Goal: Task Accomplishment & Management: Manage account settings

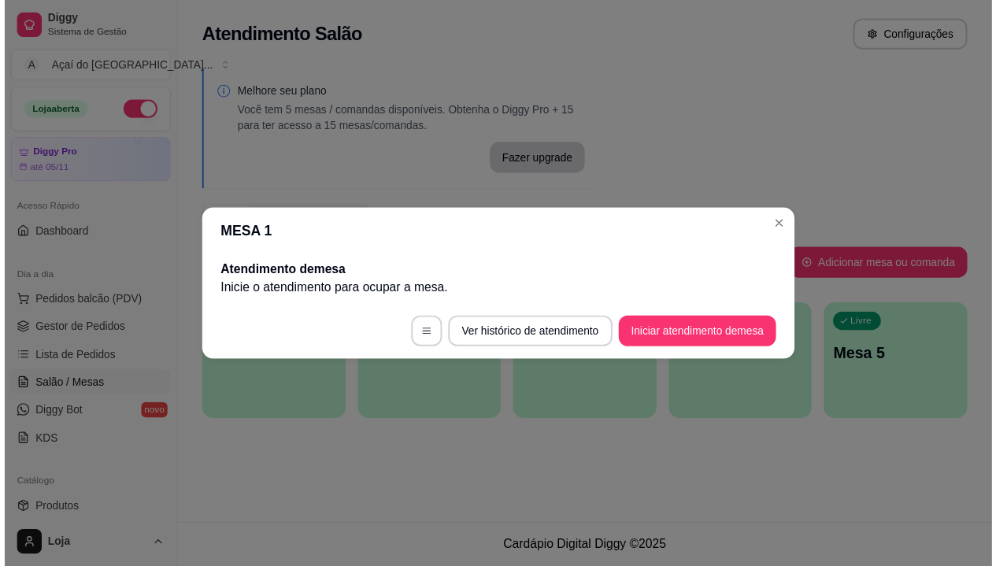
scroll to position [83, 0]
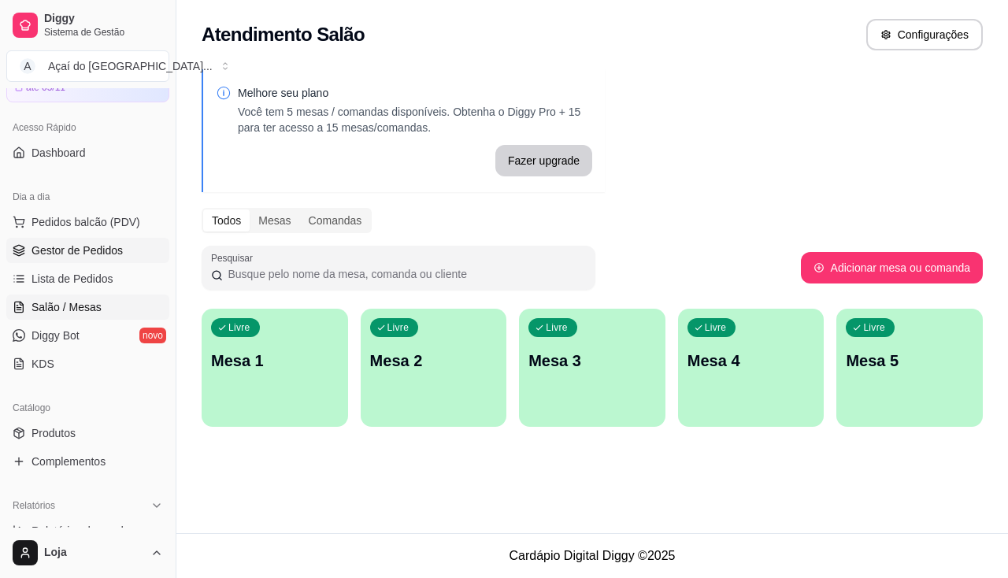
click at [84, 250] on span "Gestor de Pedidos" at bounding box center [76, 250] width 91 height 16
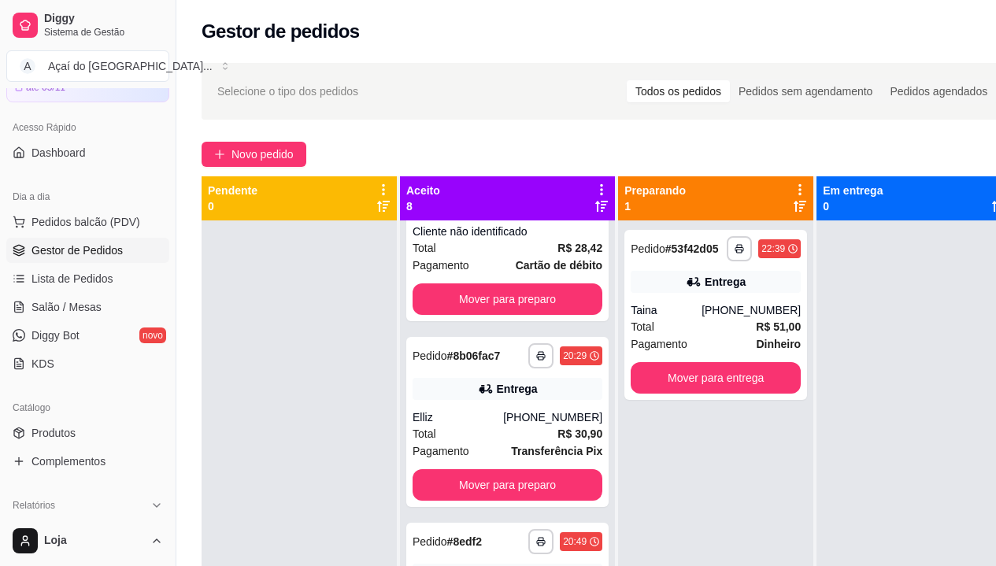
scroll to position [157, 0]
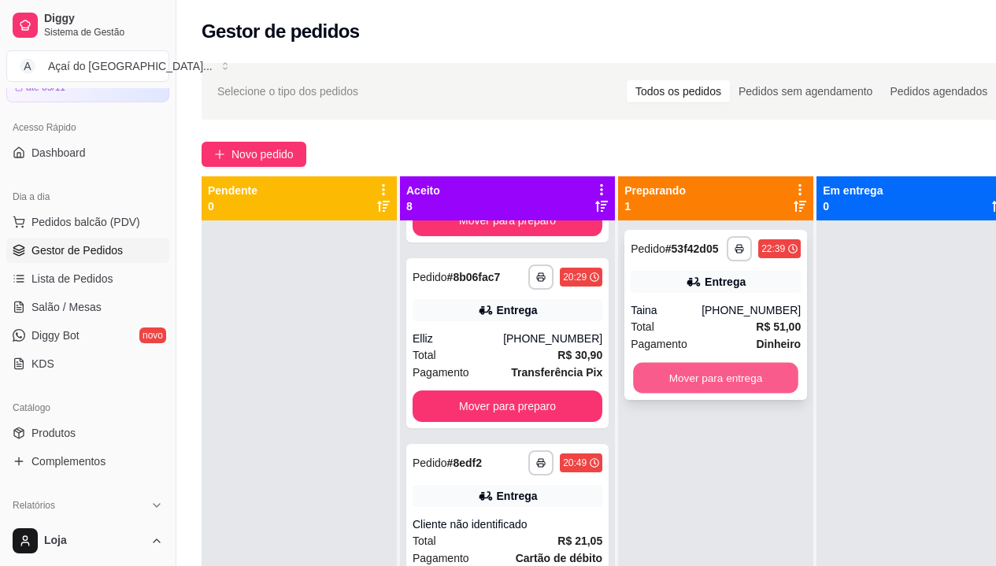
click at [668, 387] on button "Mover para entrega" at bounding box center [715, 378] width 165 height 31
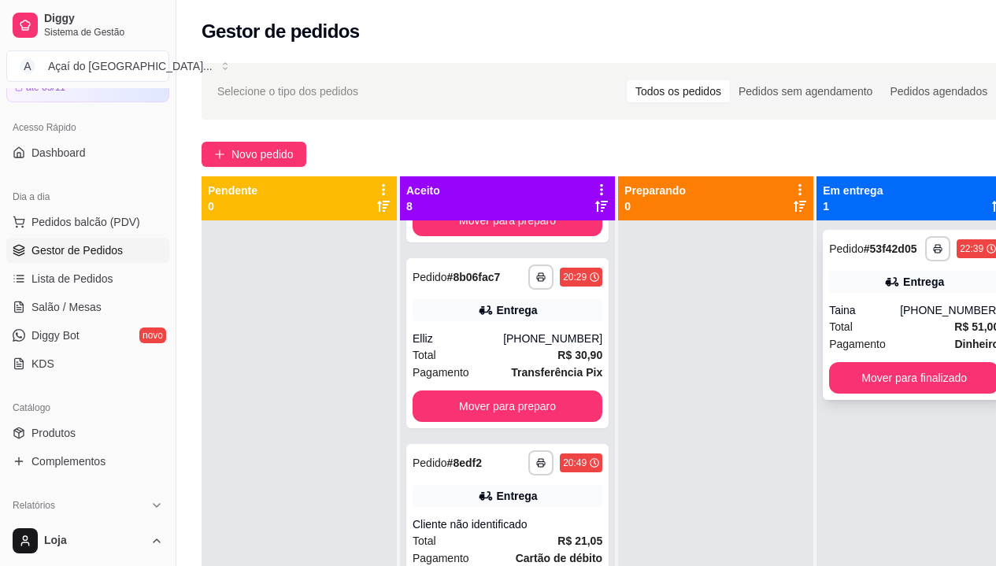
click at [843, 394] on div "**********" at bounding box center [914, 315] width 183 height 170
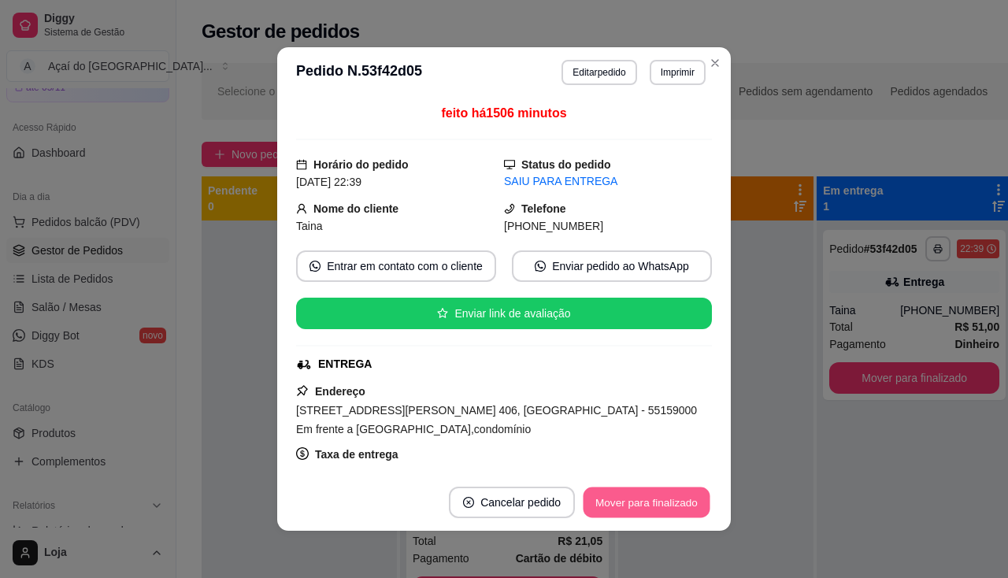
click at [665, 502] on button "Mover para finalizado" at bounding box center [646, 502] width 127 height 31
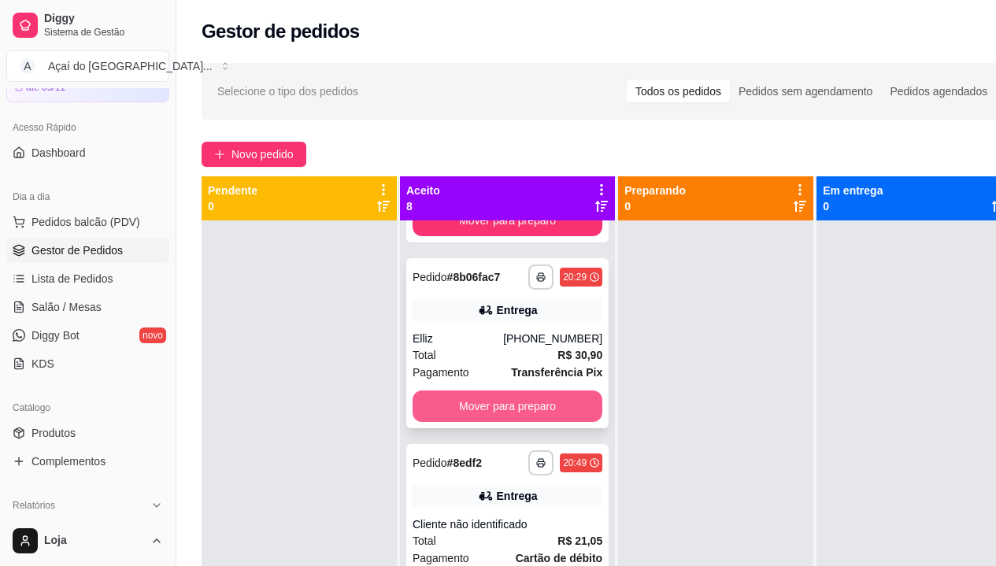
click at [503, 420] on button "Mover para preparo" at bounding box center [508, 406] width 190 height 31
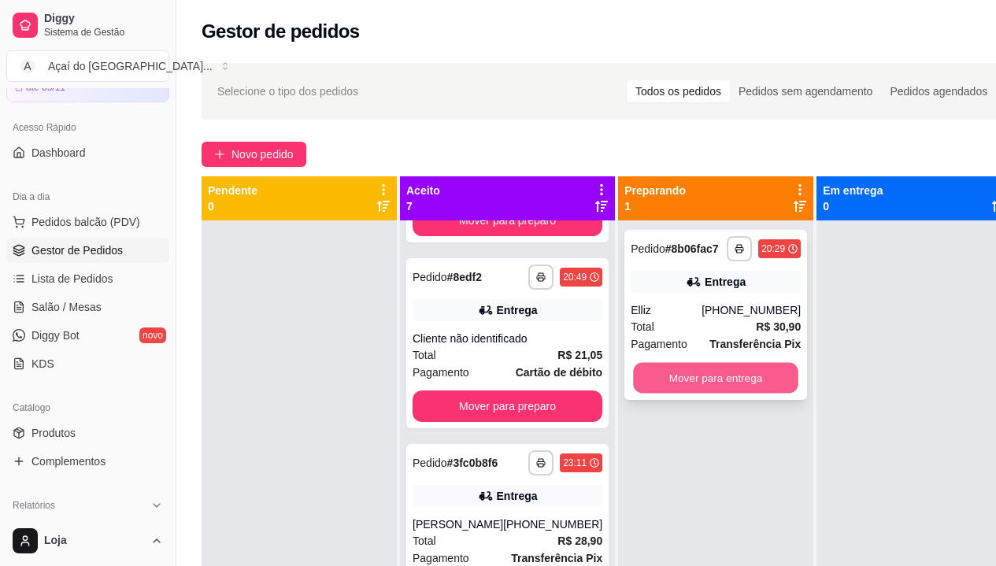
click at [739, 372] on button "Mover para entrega" at bounding box center [715, 378] width 165 height 31
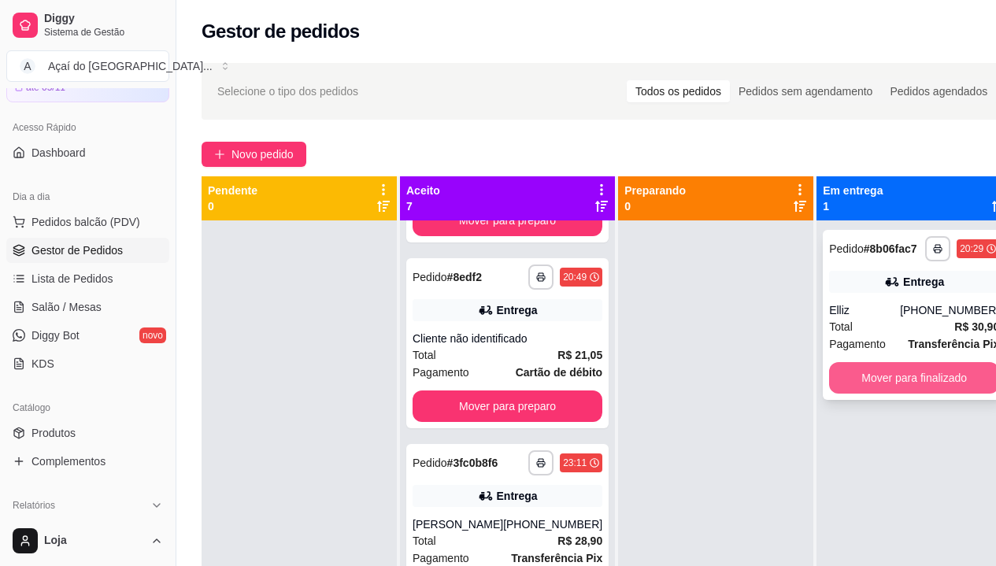
click at [862, 383] on button "Mover para finalizado" at bounding box center [914, 377] width 170 height 31
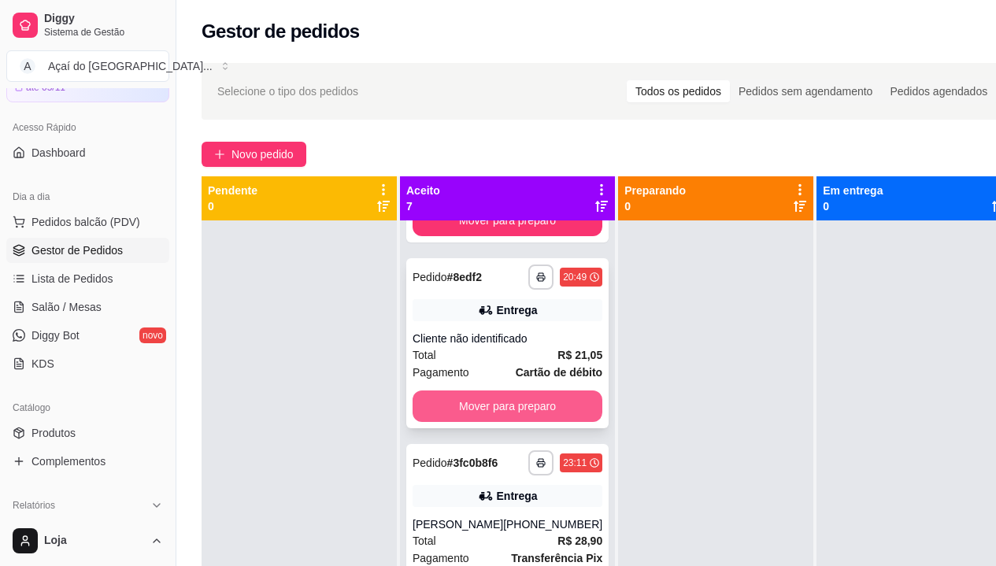
click at [527, 410] on button "Mover para preparo" at bounding box center [508, 406] width 190 height 31
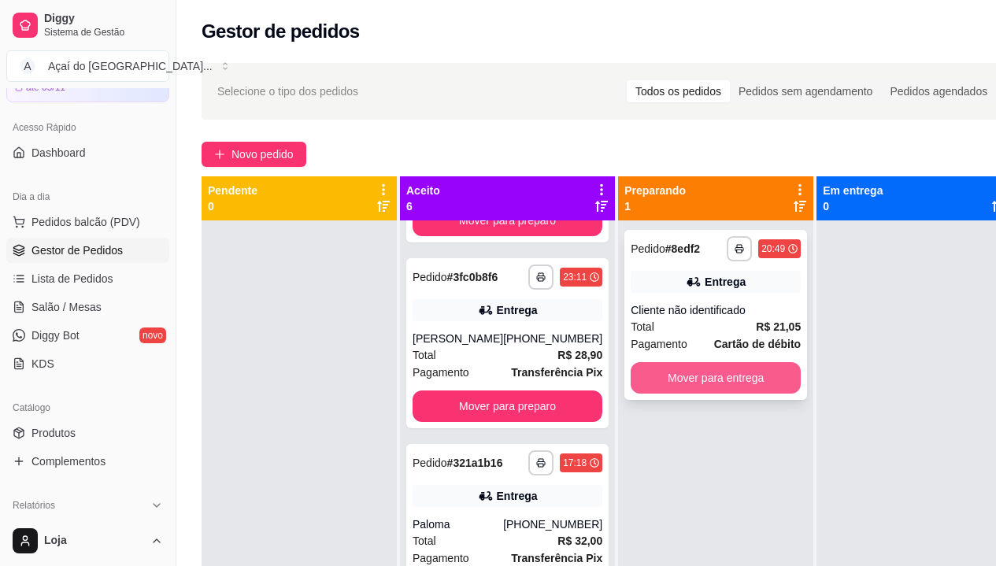
click at [679, 383] on button "Mover para entrega" at bounding box center [716, 377] width 170 height 31
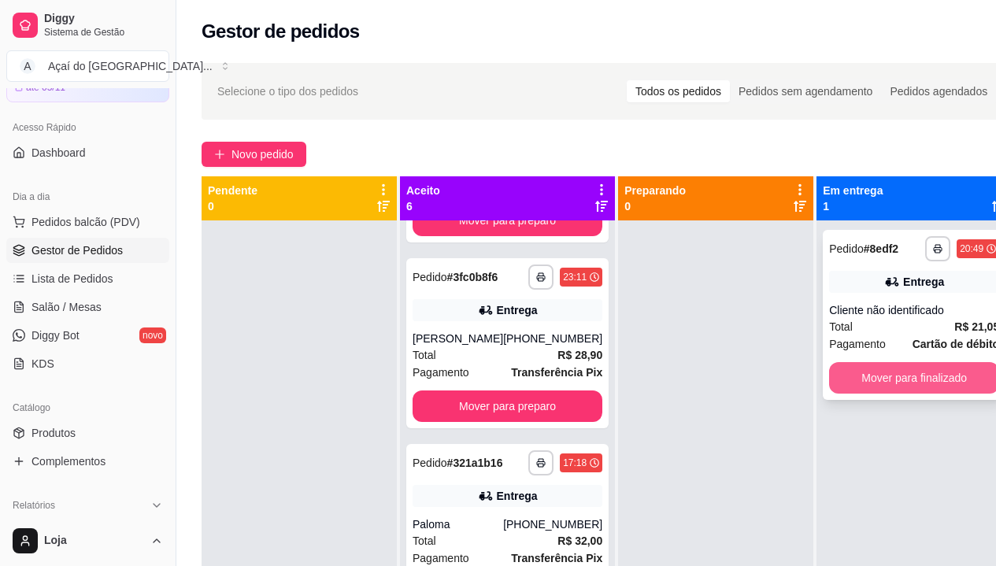
click at [856, 370] on button "Mover para finalizado" at bounding box center [914, 377] width 170 height 31
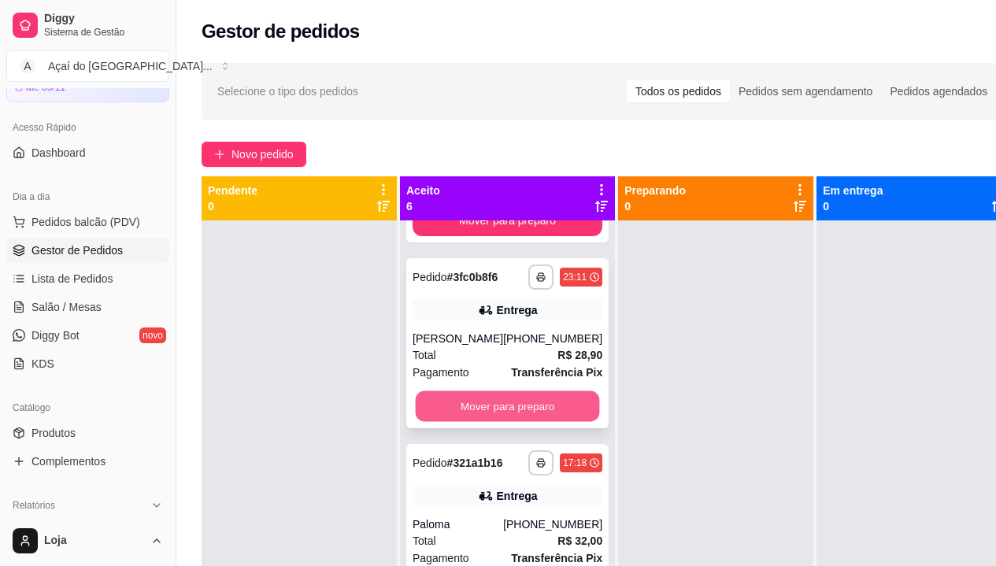
click at [502, 416] on button "Mover para preparo" at bounding box center [508, 406] width 184 height 31
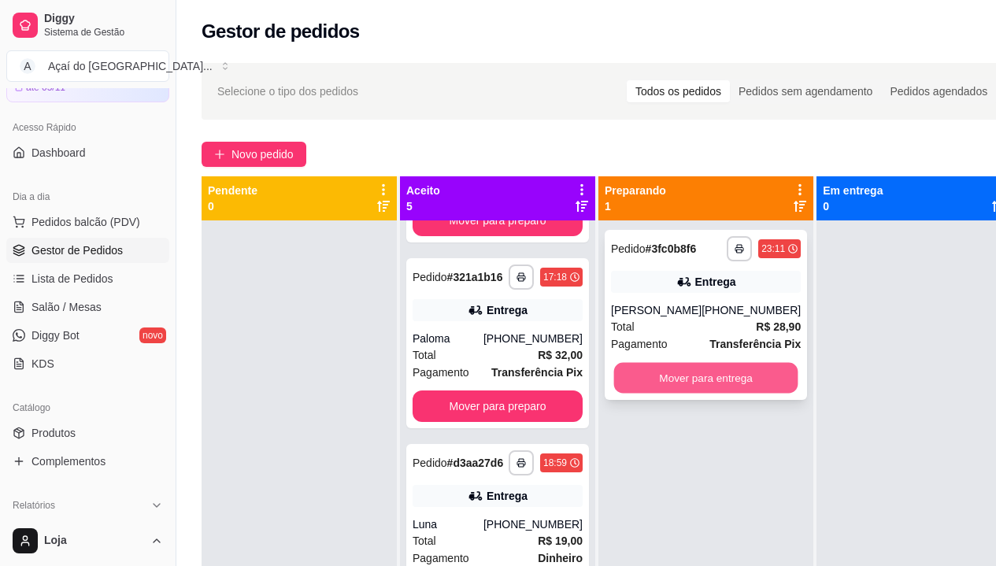
click at [639, 387] on button "Mover para entrega" at bounding box center [706, 378] width 184 height 31
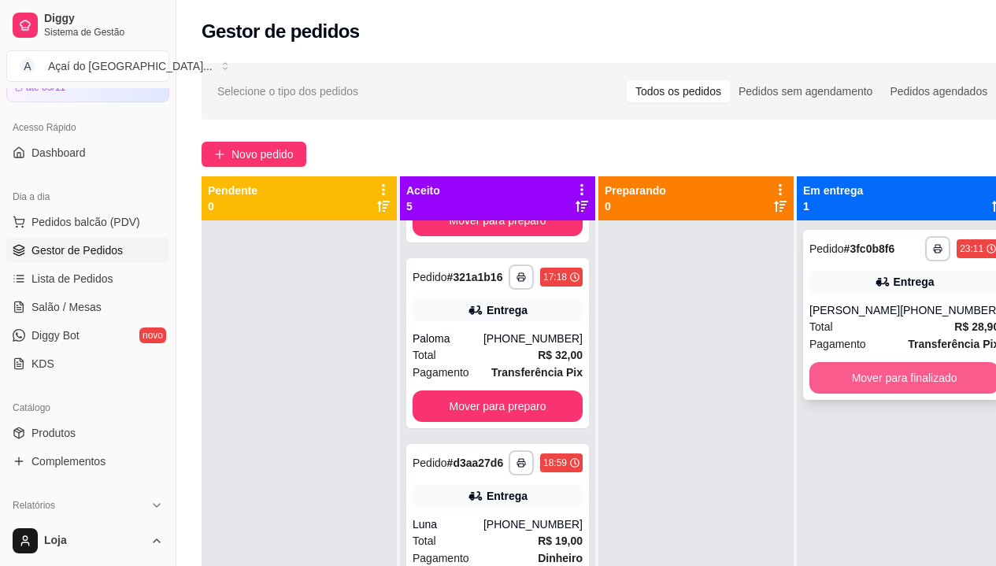
click at [868, 387] on button "Mover para finalizado" at bounding box center [904, 377] width 190 height 31
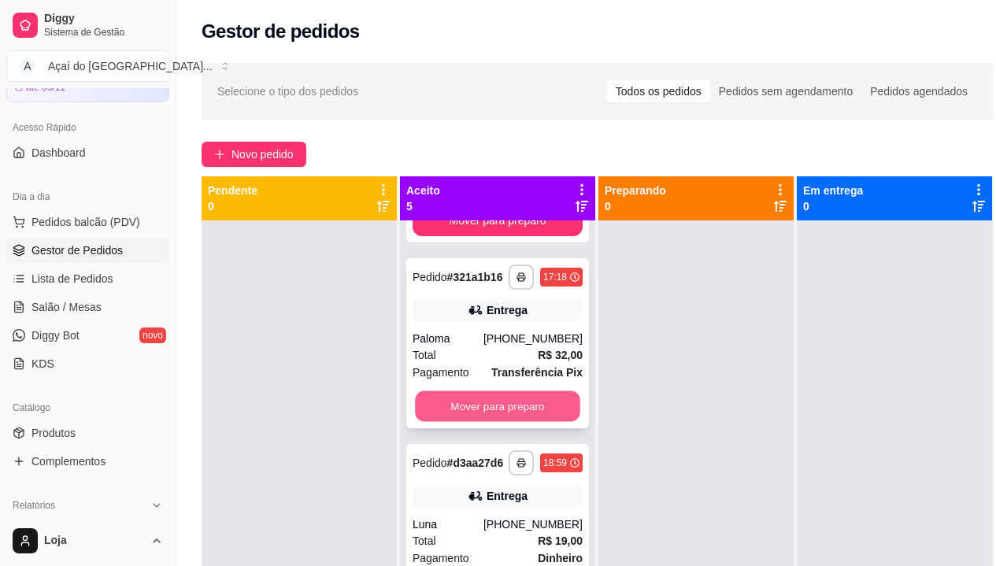
click at [528, 420] on button "Mover para preparo" at bounding box center [497, 406] width 165 height 31
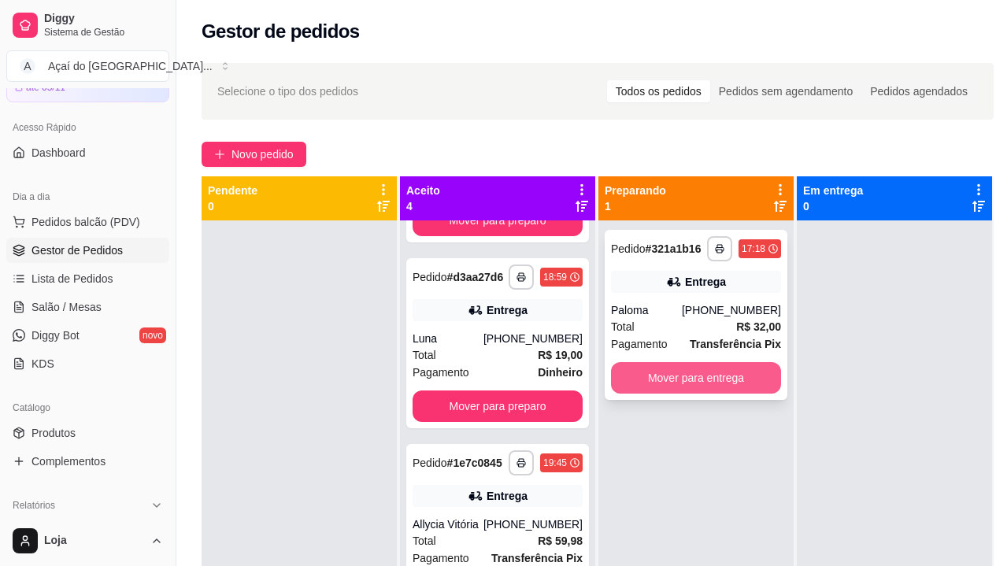
click at [668, 387] on button "Mover para entrega" at bounding box center [696, 377] width 170 height 31
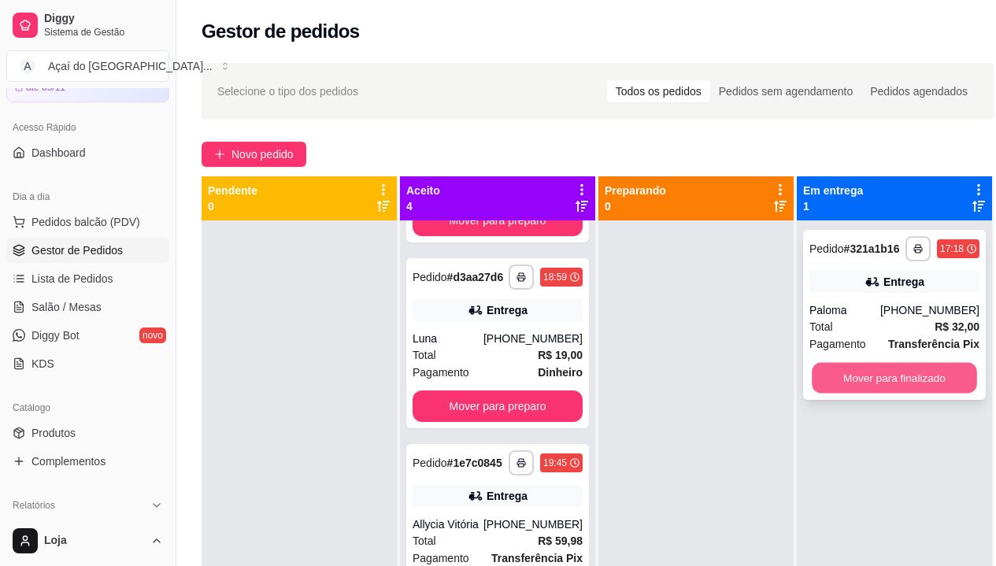
click at [824, 374] on button "Mover para finalizado" at bounding box center [894, 378] width 165 height 31
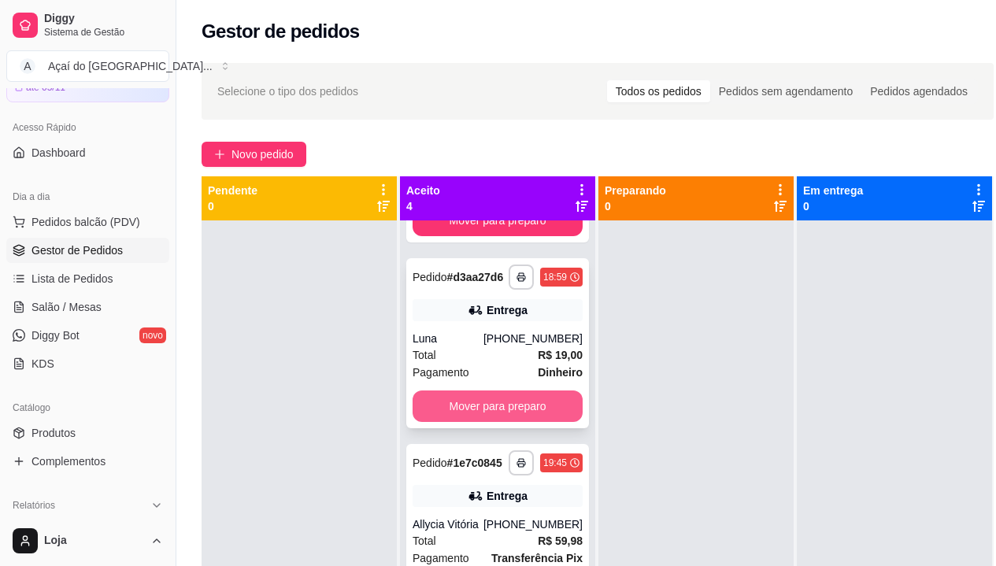
click at [483, 422] on button "Mover para preparo" at bounding box center [498, 406] width 170 height 31
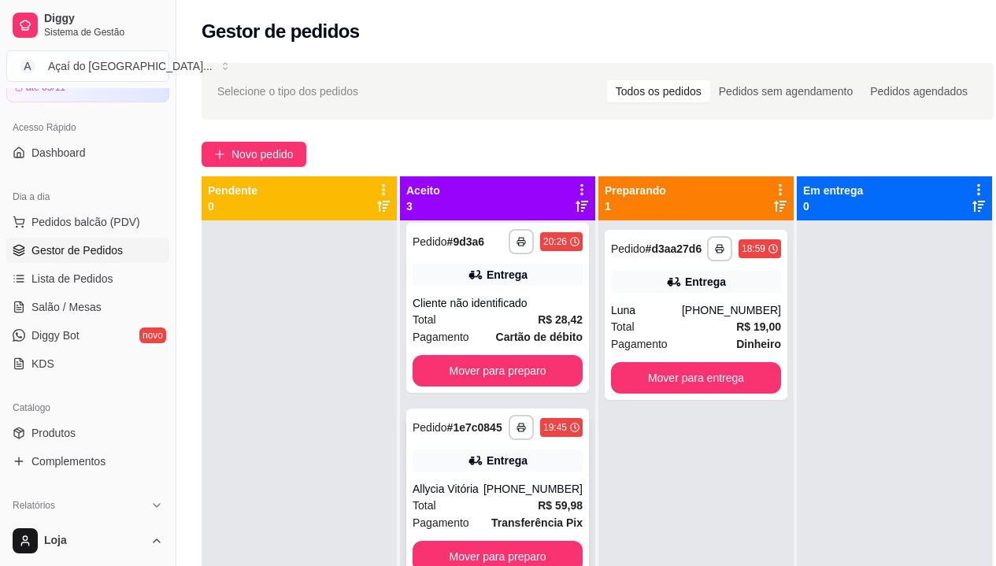
scroll to position [20, 0]
click at [658, 387] on button "Mover para entrega" at bounding box center [696, 377] width 170 height 31
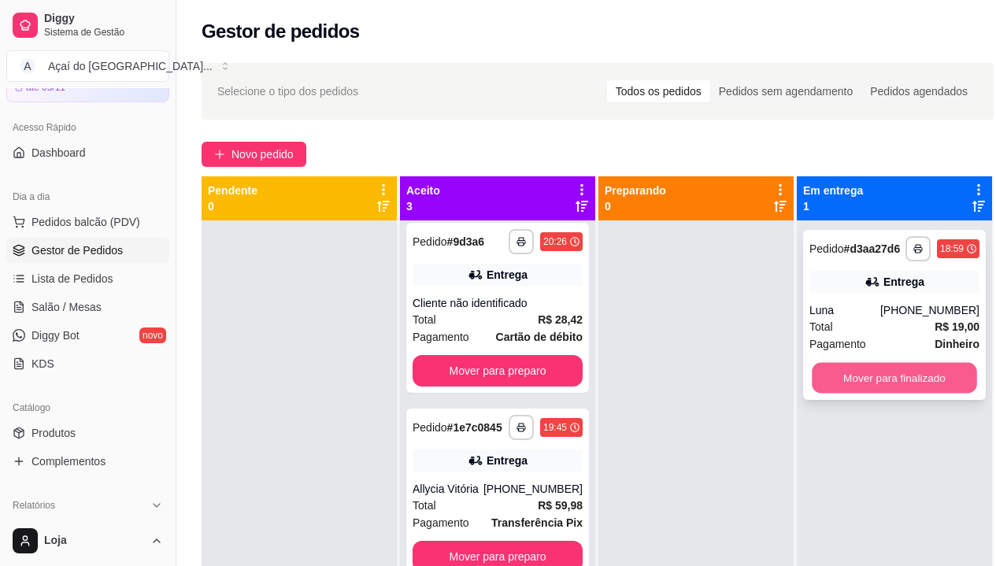
click at [841, 376] on button "Mover para finalizado" at bounding box center [894, 378] width 165 height 31
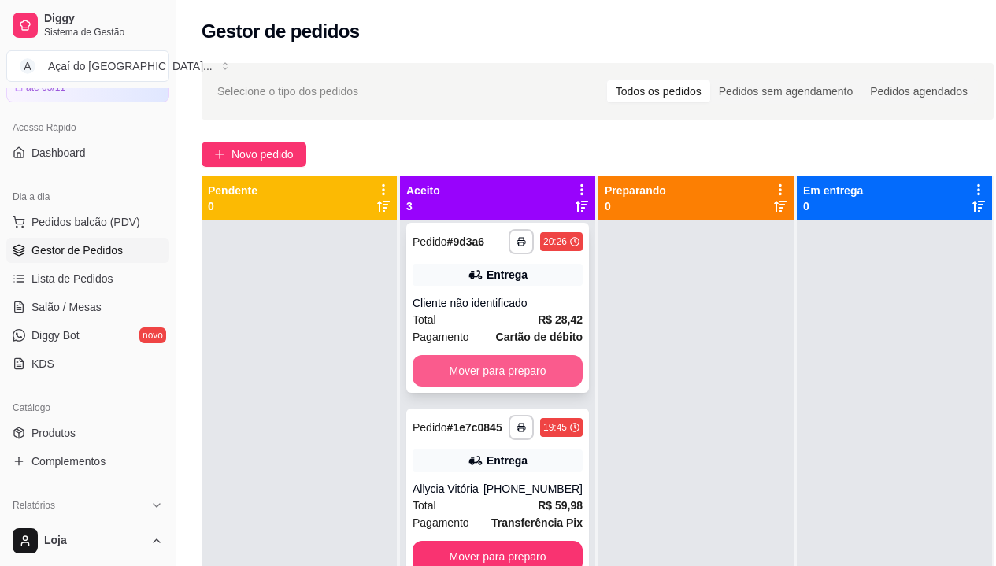
click at [538, 369] on button "Mover para preparo" at bounding box center [498, 370] width 170 height 31
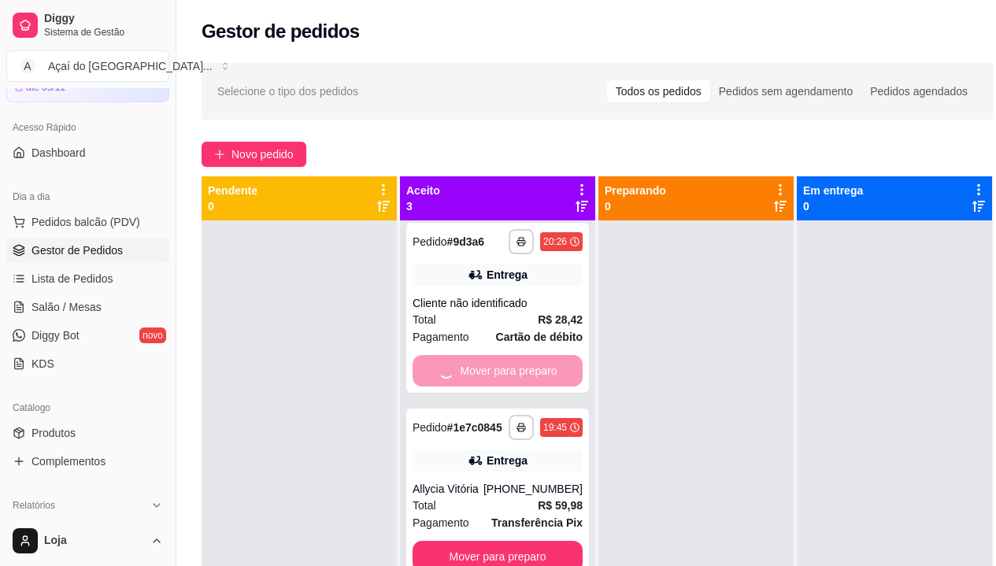
scroll to position [0, 0]
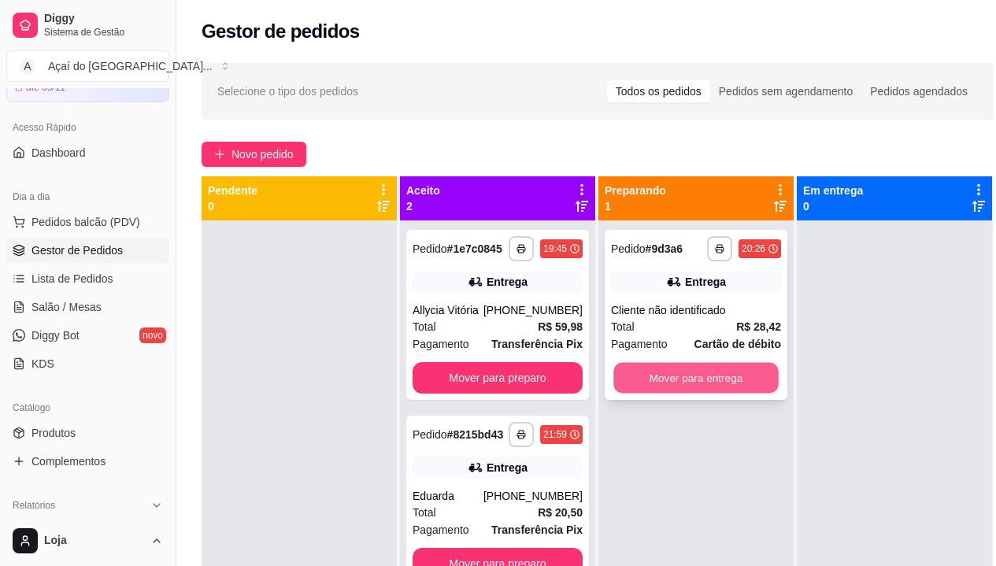
click at [696, 373] on button "Mover para entrega" at bounding box center [695, 378] width 165 height 31
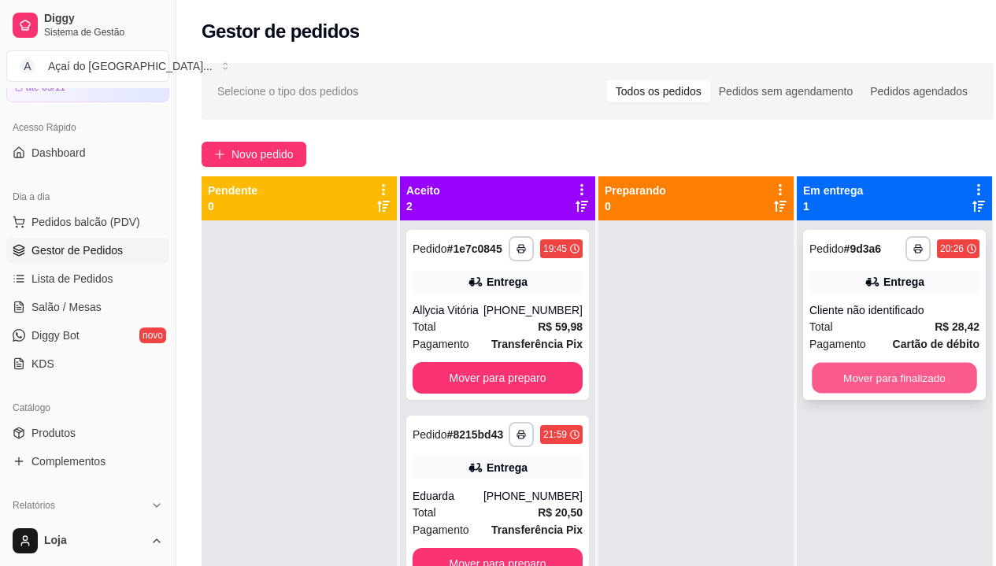
click at [844, 374] on button "Mover para finalizado" at bounding box center [894, 378] width 165 height 31
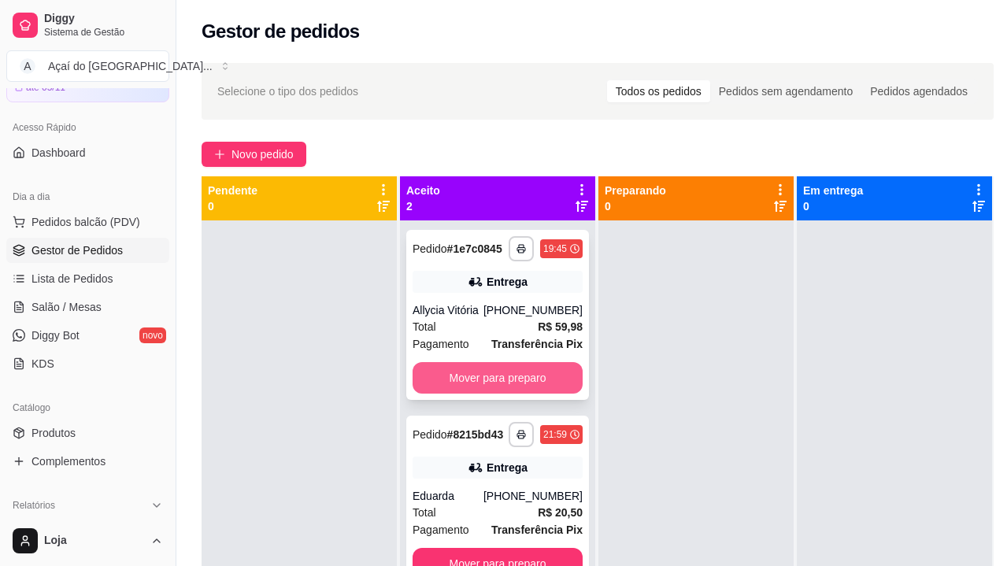
click at [519, 382] on button "Mover para preparo" at bounding box center [498, 377] width 170 height 31
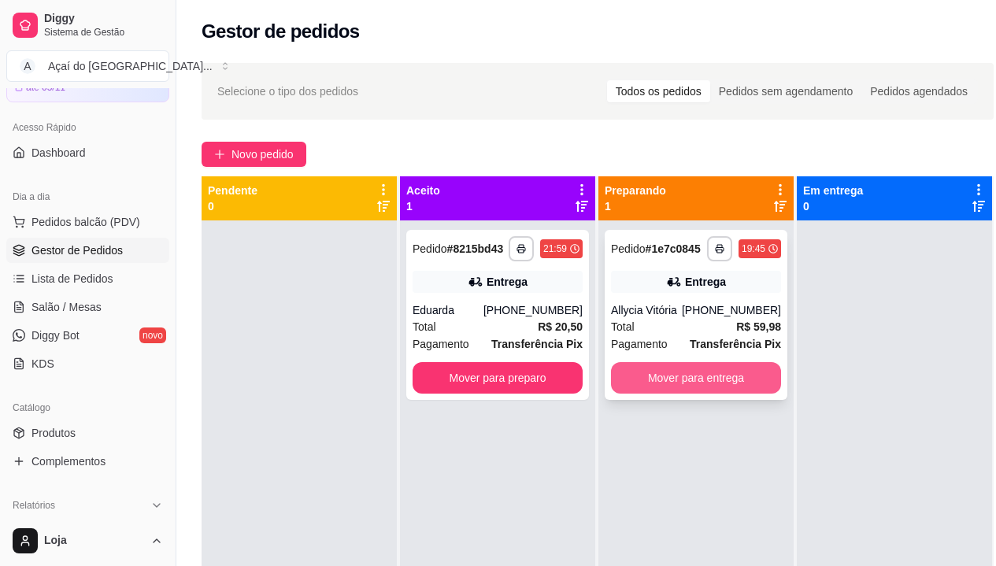
click at [679, 387] on button "Mover para entrega" at bounding box center [696, 377] width 170 height 31
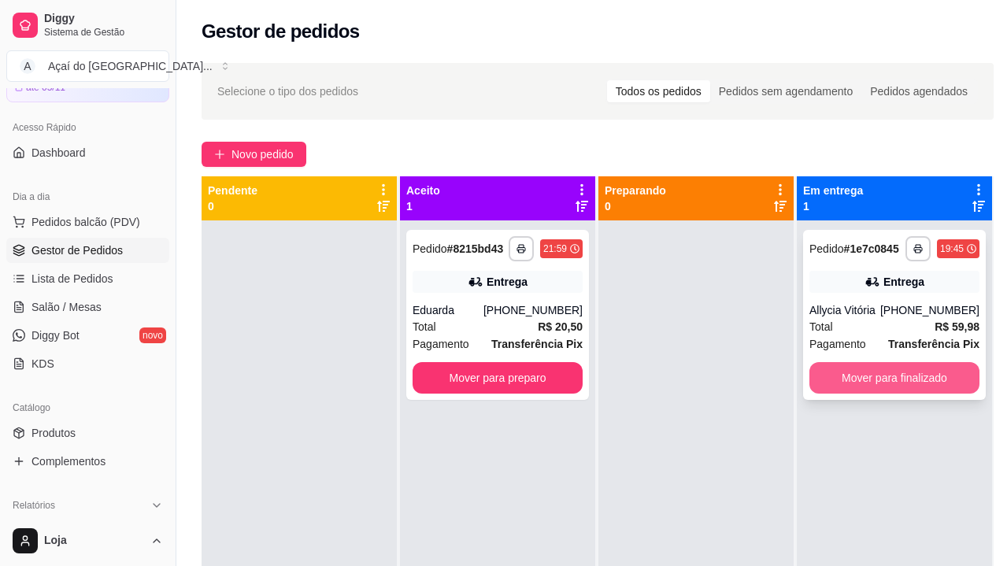
click at [841, 369] on button "Mover para finalizado" at bounding box center [894, 377] width 170 height 31
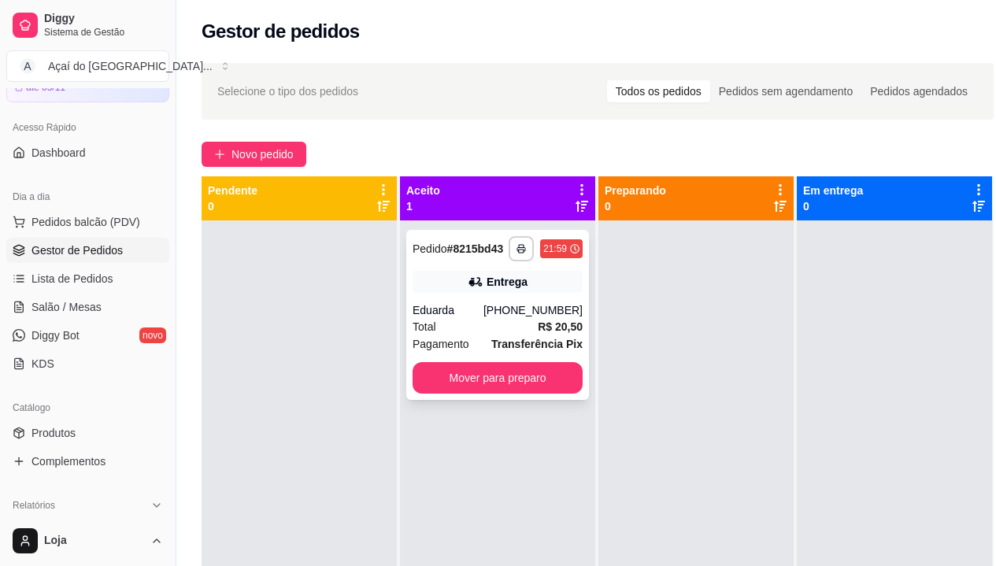
click at [557, 394] on div "**********" at bounding box center [497, 315] width 183 height 170
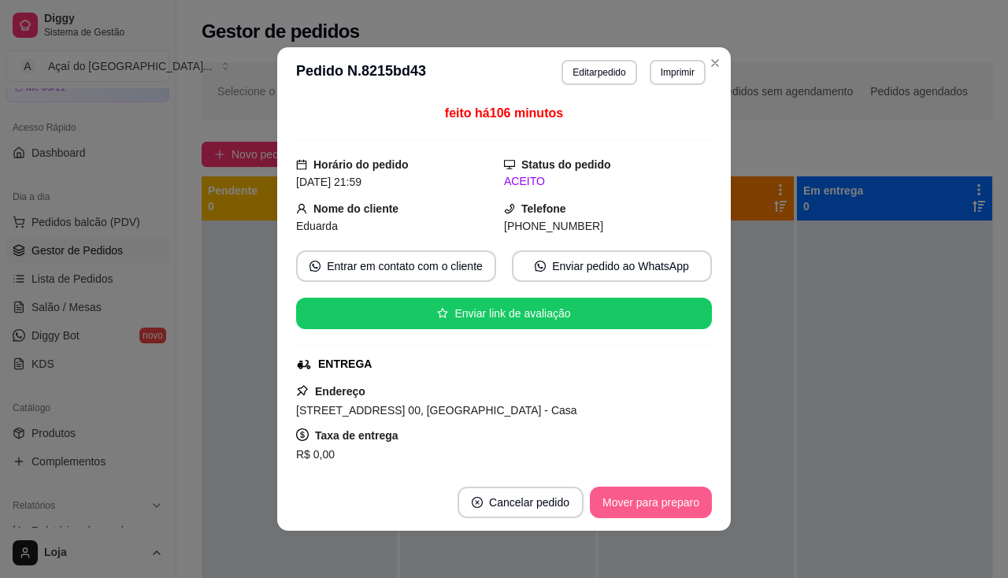
click at [674, 495] on button "Mover para preparo" at bounding box center [651, 502] width 122 height 31
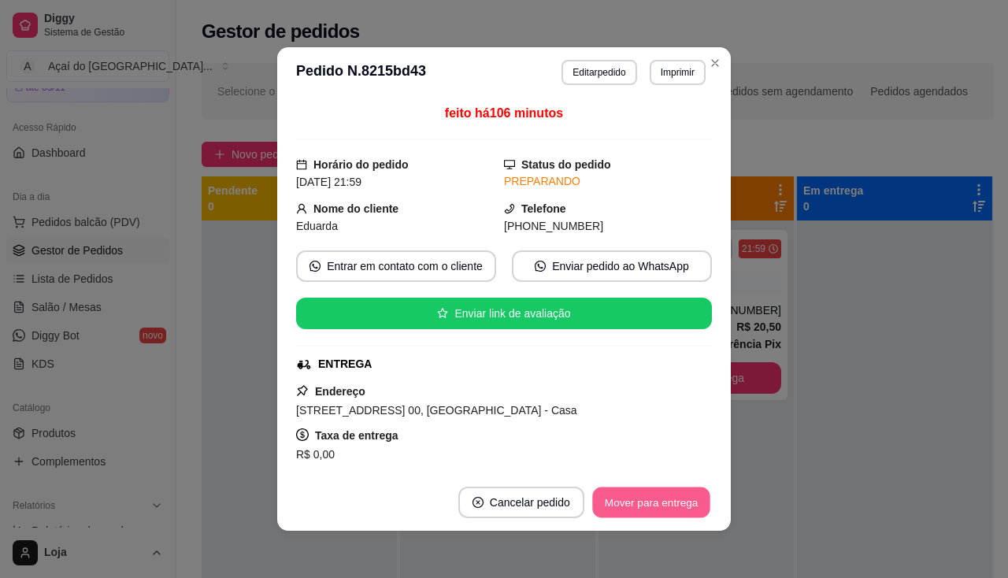
click at [702, 508] on button "Mover para entrega" at bounding box center [651, 502] width 118 height 31
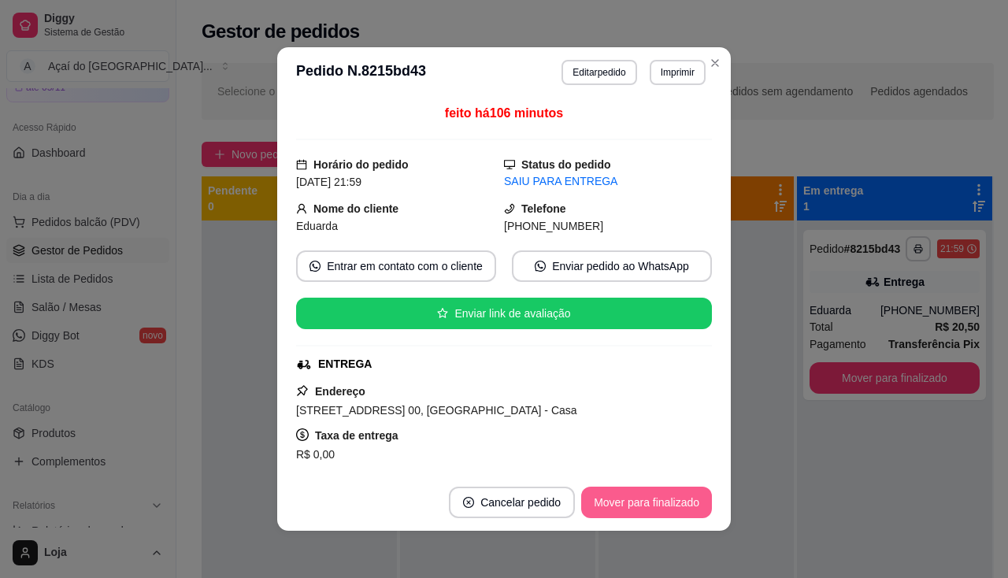
click at [681, 512] on button "Mover para finalizado" at bounding box center [646, 502] width 131 height 31
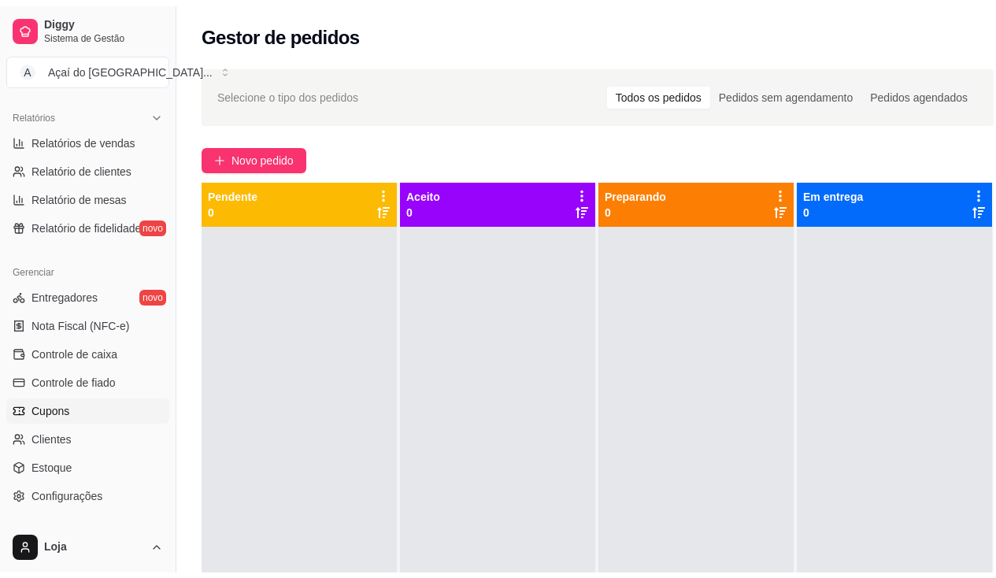
scroll to position [398, 0]
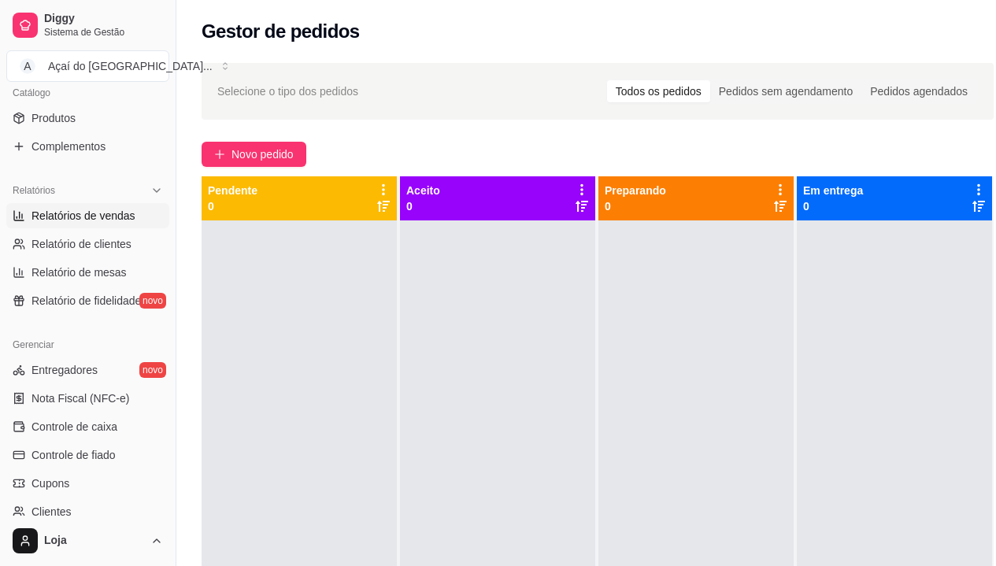
click at [136, 212] on link "Relatórios de vendas" at bounding box center [87, 215] width 163 height 25
select select "ALL"
select select "0"
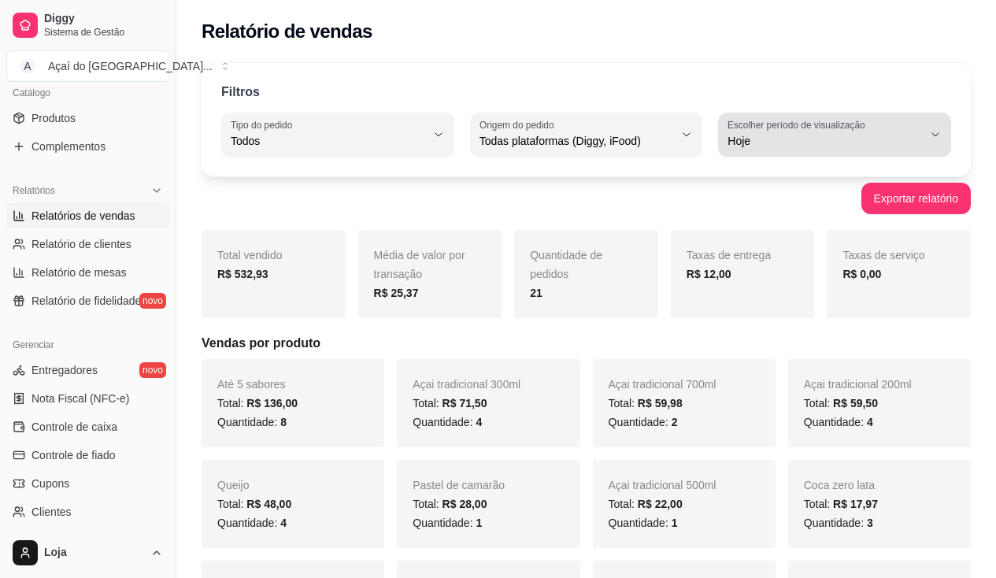
click at [769, 143] on span "Hoje" at bounding box center [824, 141] width 195 height 16
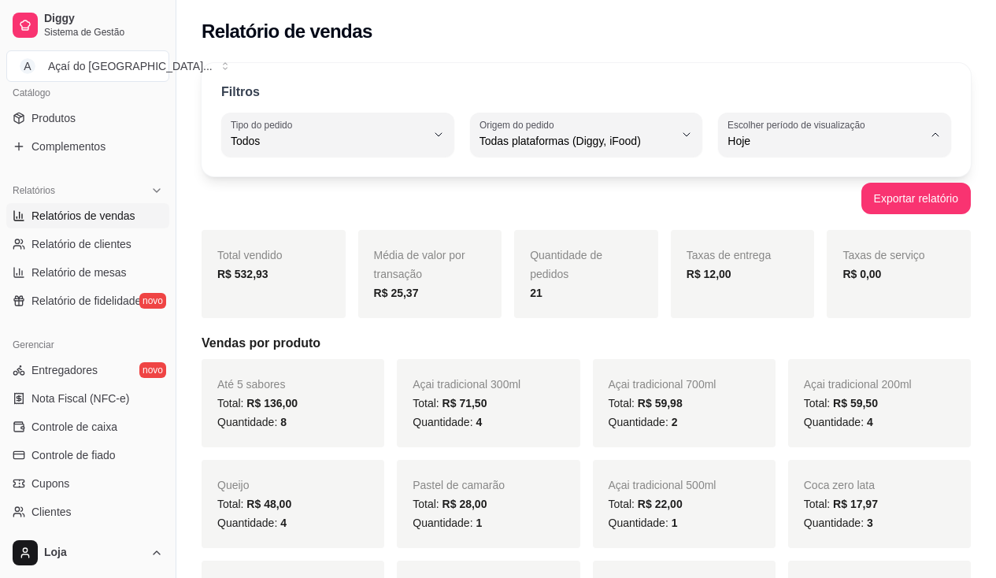
click at [772, 198] on li "Ontem" at bounding box center [834, 204] width 211 height 24
type input "1"
select select "1"
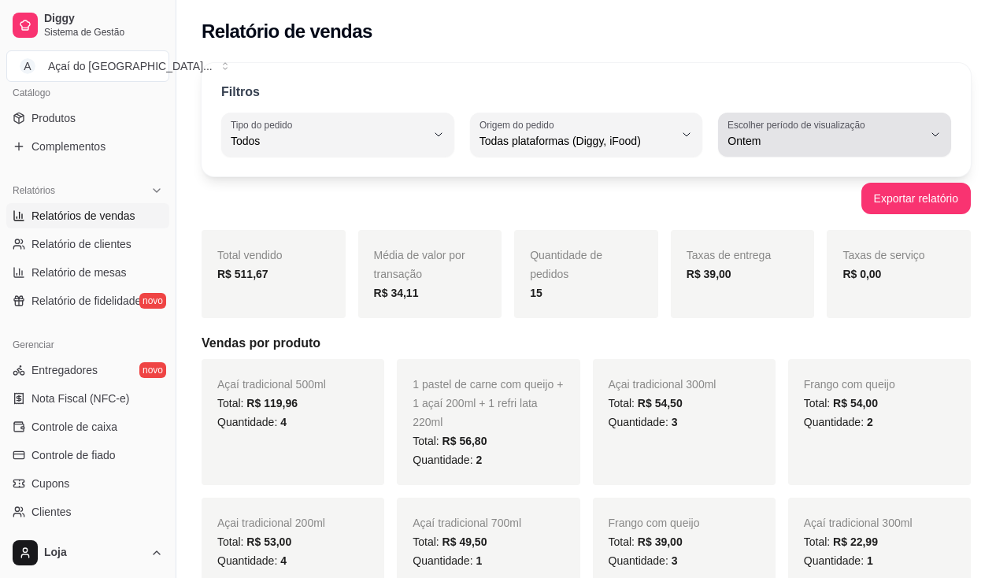
click at [792, 152] on button "Escolher período de visualização Ontem" at bounding box center [834, 135] width 233 height 44
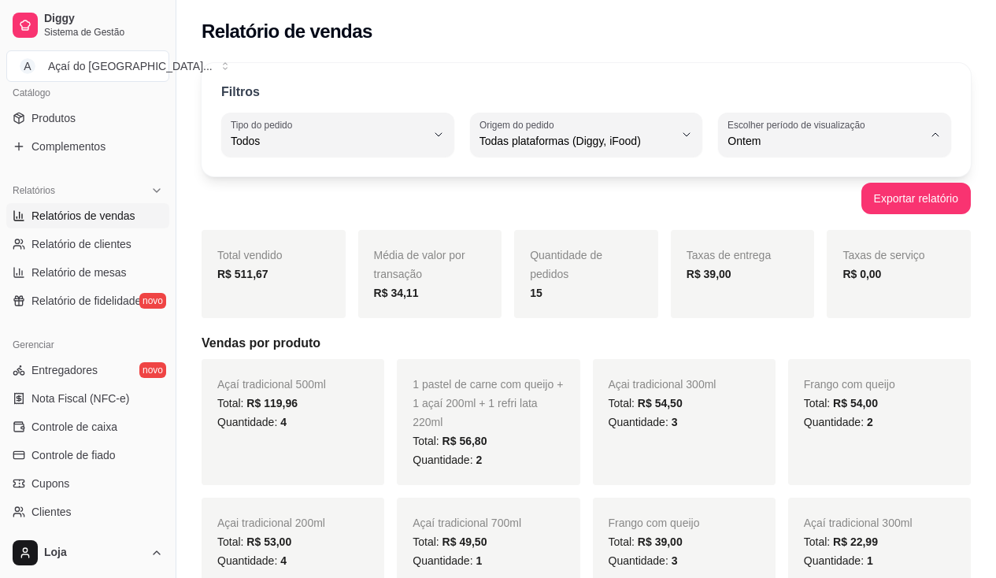
click at [791, 183] on span "Hoje" at bounding box center [827, 178] width 184 height 15
type input "0"
select select "0"
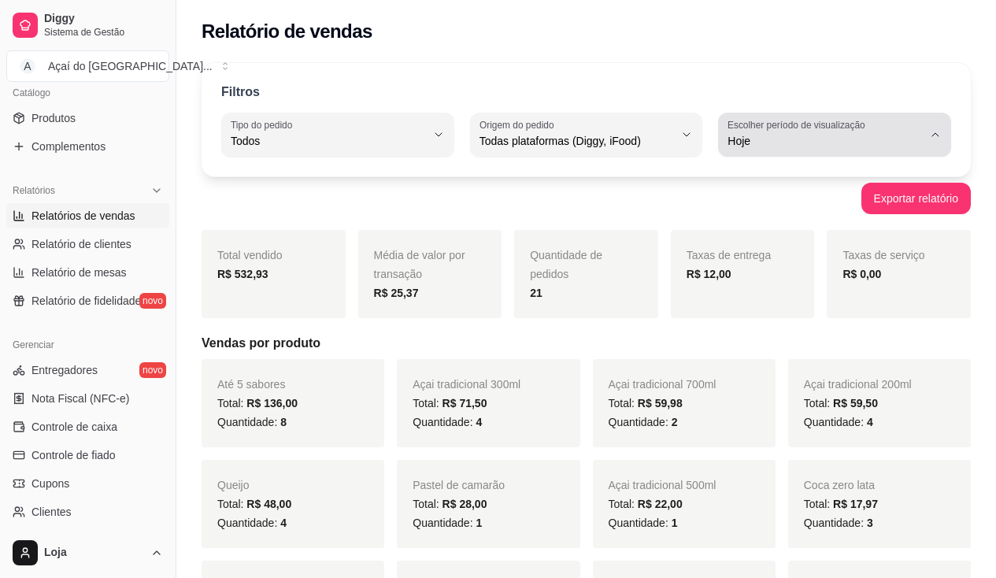
click at [790, 133] on span "Hoje" at bounding box center [824, 141] width 195 height 16
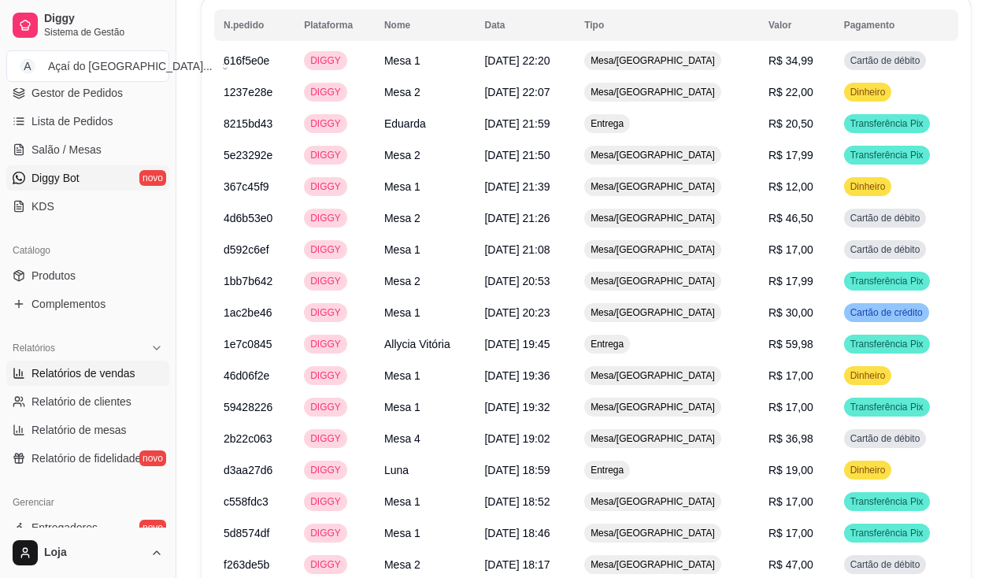
scroll to position [4, 0]
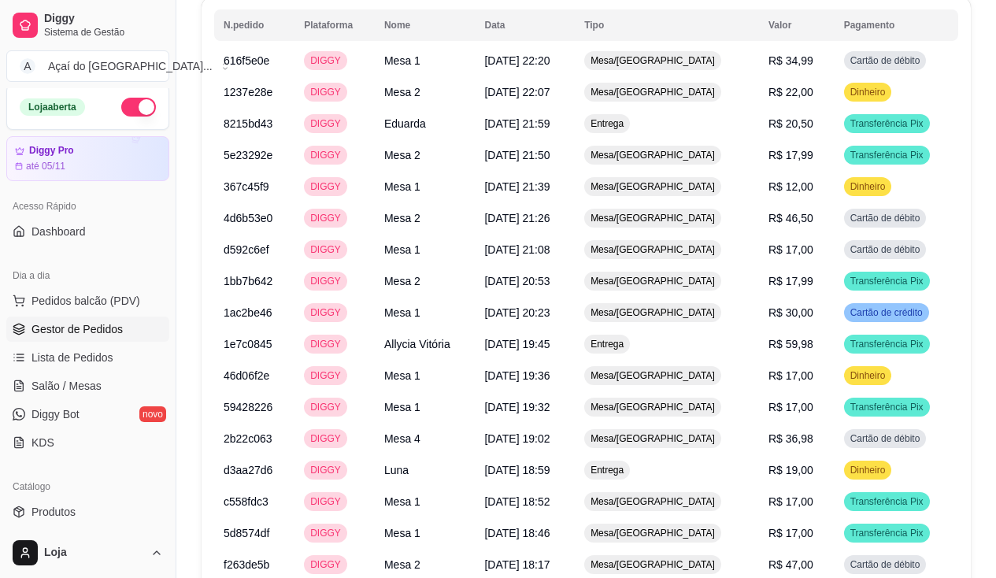
click at [78, 317] on link "Gestor de Pedidos" at bounding box center [87, 329] width 163 height 25
